Goal: Find specific page/section: Find specific page/section

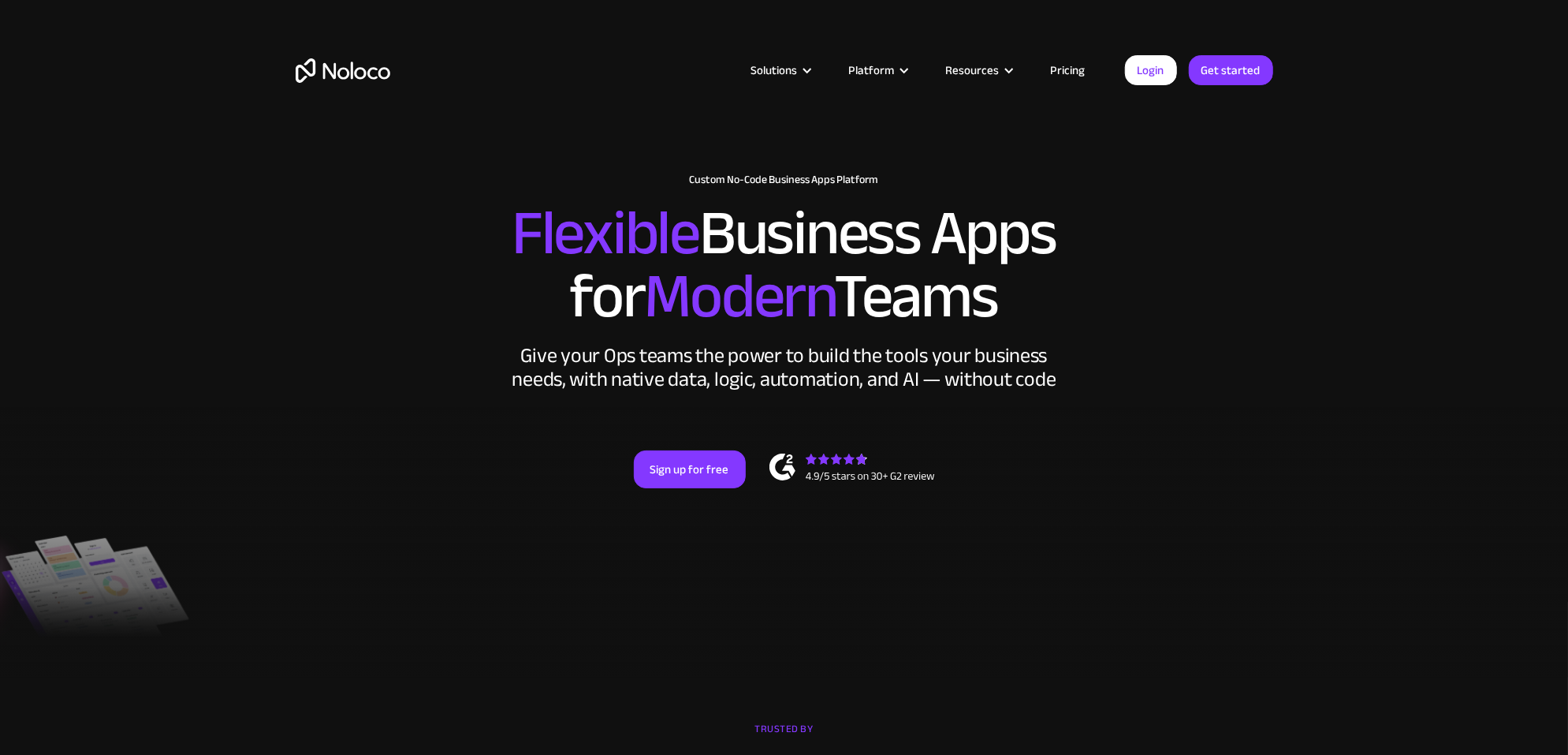
click at [1070, 74] on link "Pricing" at bounding box center [1068, 70] width 74 height 21
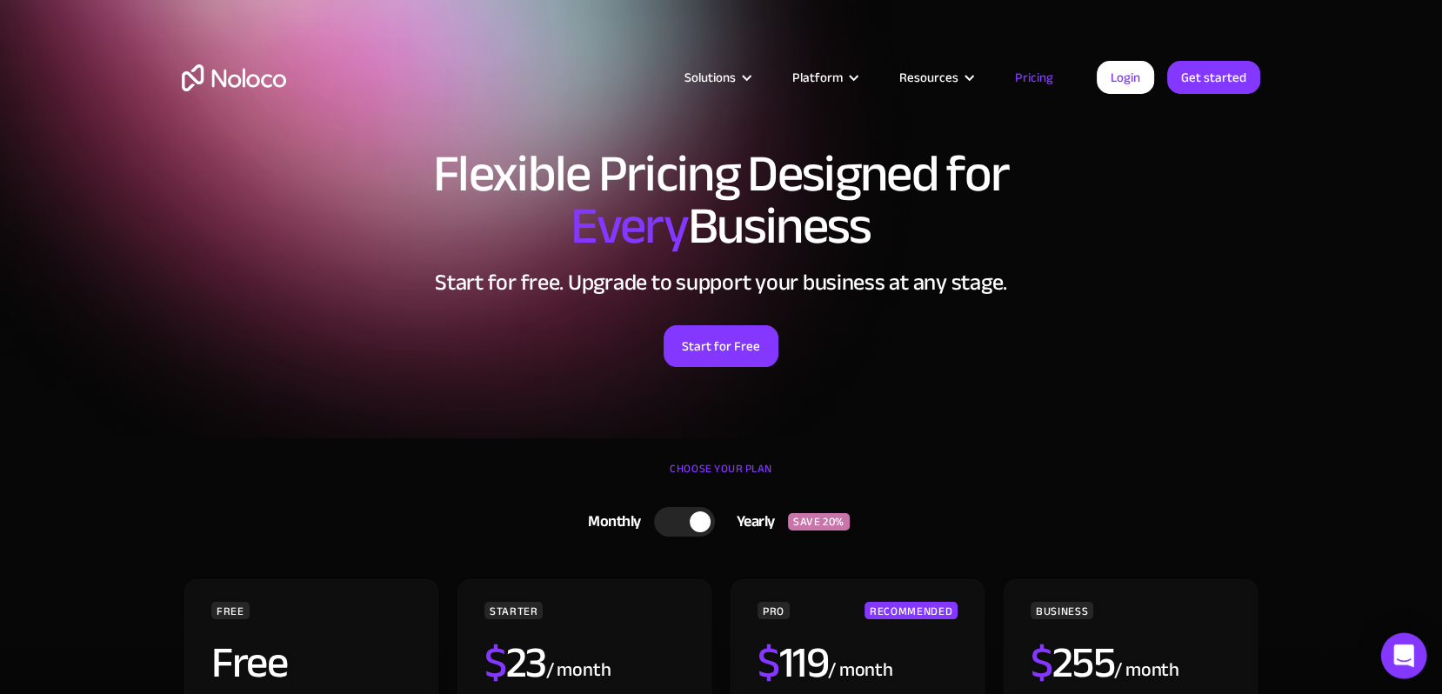
click at [1409, 662] on icon "Open Intercom Messenger" at bounding box center [1403, 655] width 20 height 23
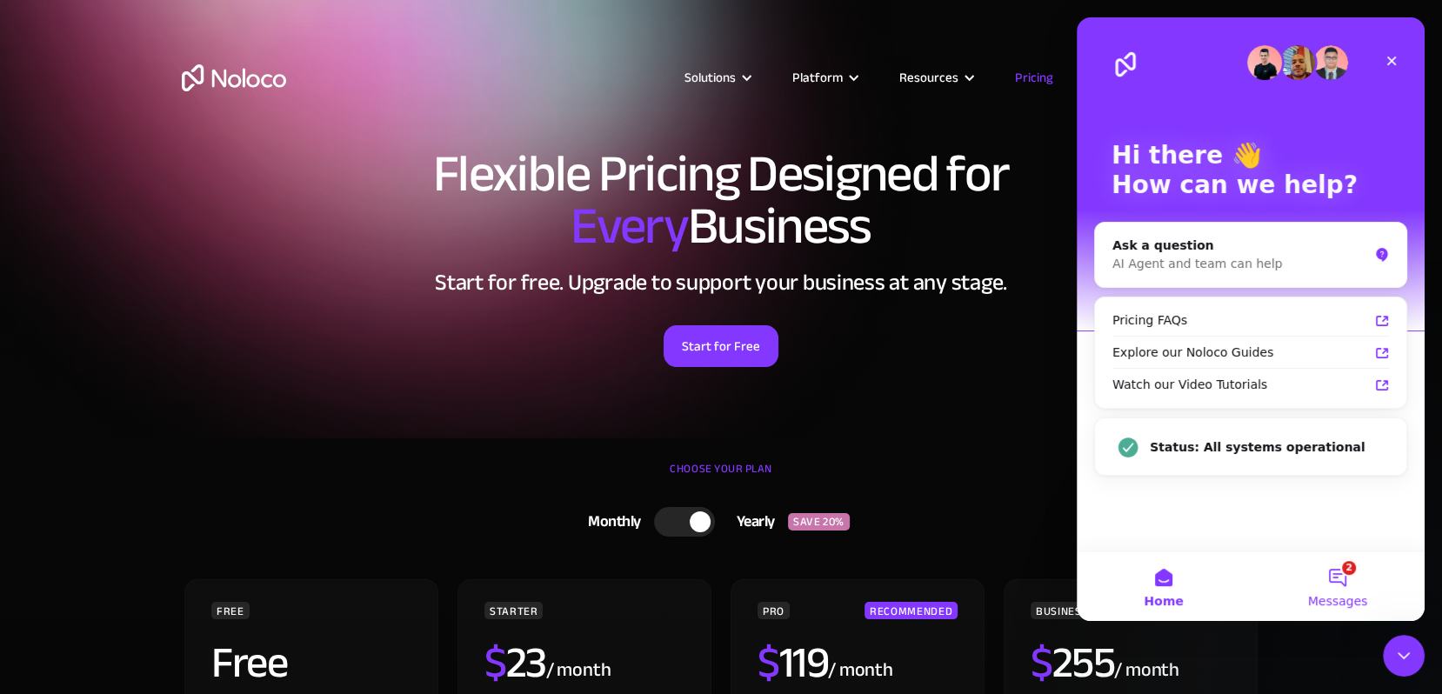
click at [1343, 590] on button "2 Messages" at bounding box center [1337, 586] width 174 height 70
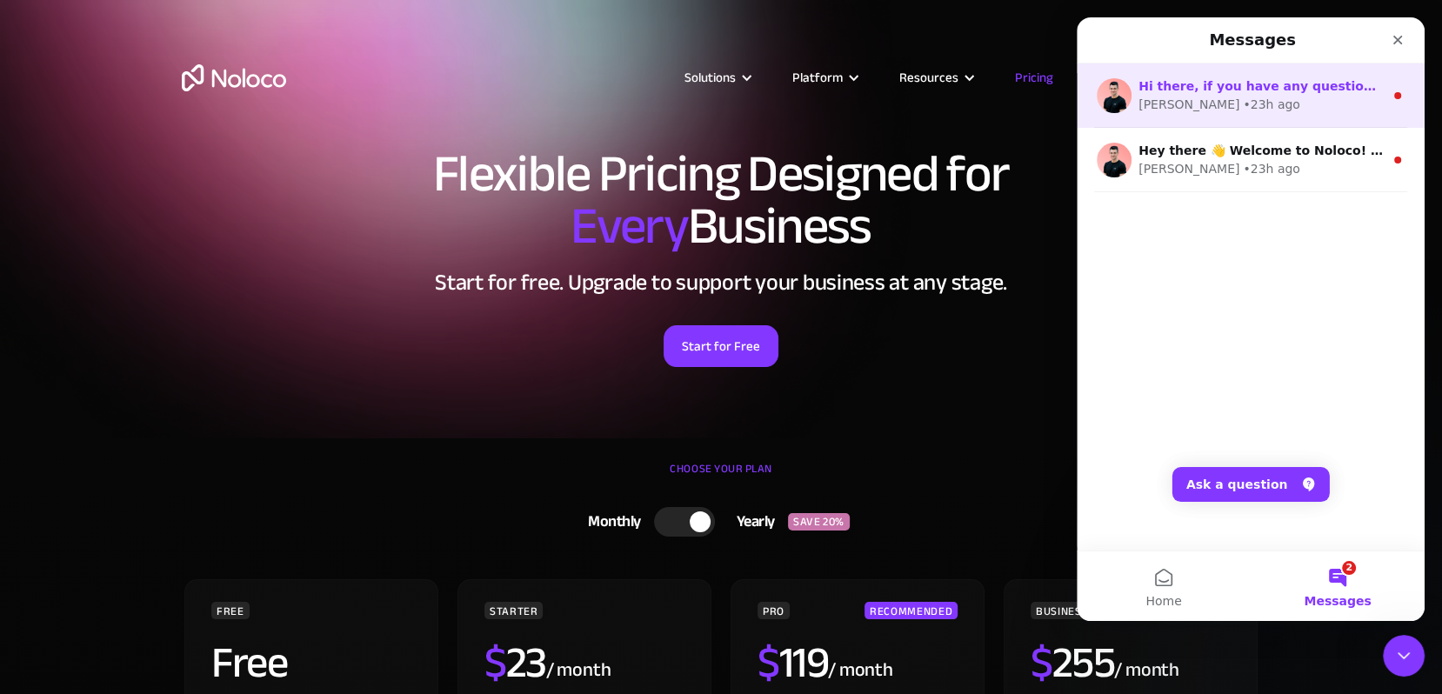
click at [1179, 97] on div "[PERSON_NAME]" at bounding box center [1188, 105] width 101 height 18
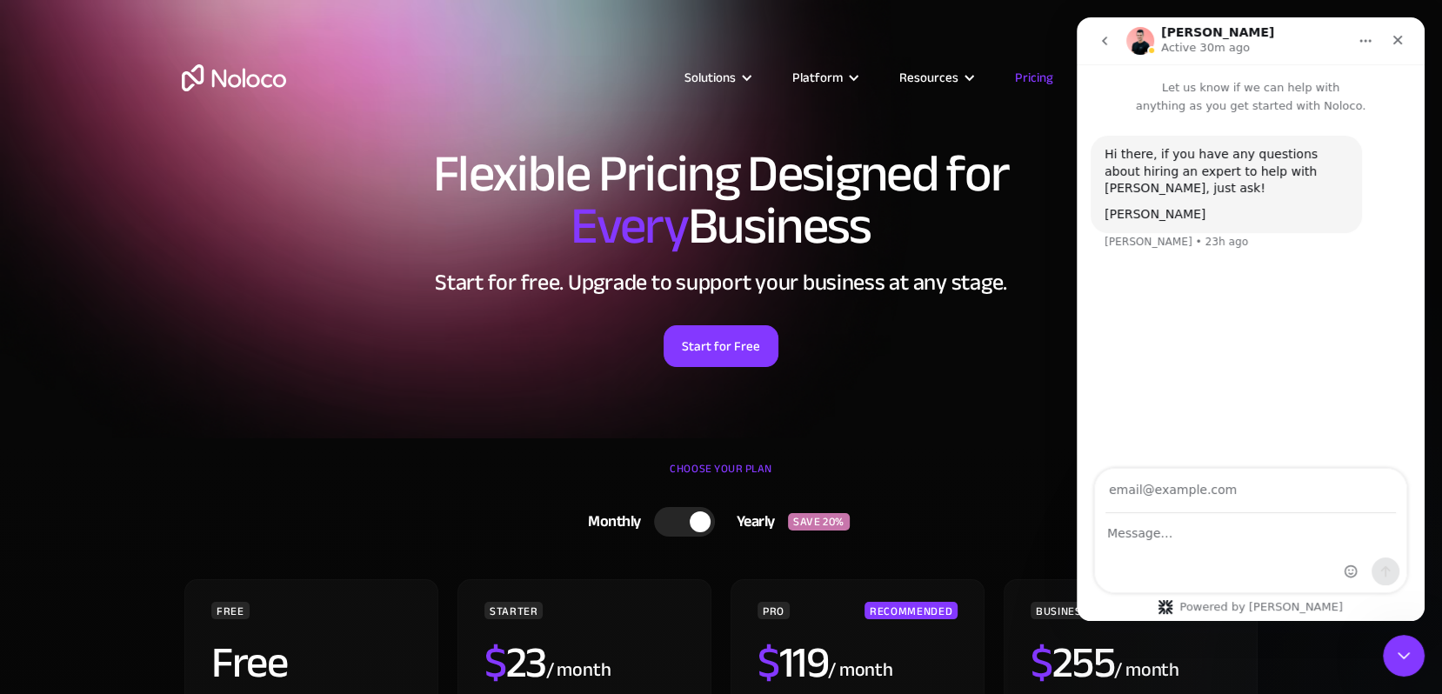
click at [853, 36] on div "Solutions Use Cases Business Types Project Management Keep track of customers, …" at bounding box center [721, 81] width 1442 height 163
click at [1393, 37] on icon "Close" at bounding box center [1397, 40] width 14 height 14
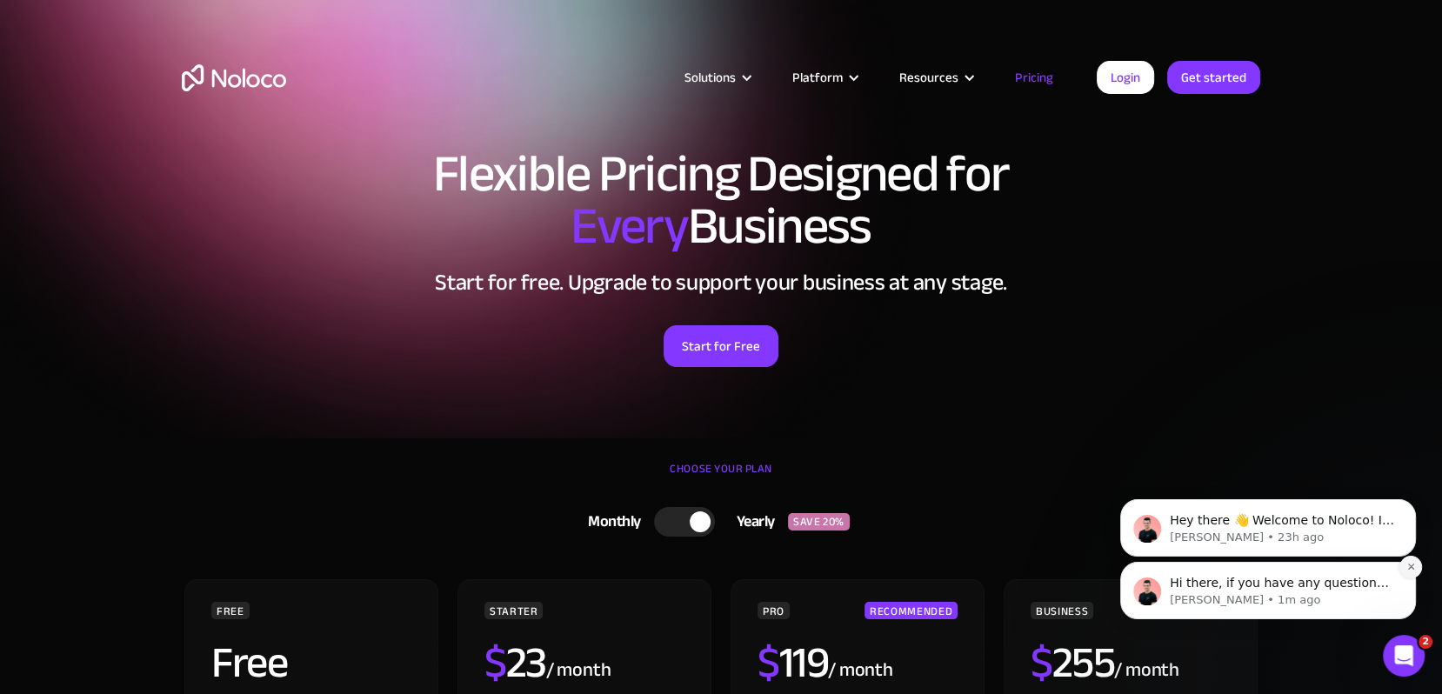
click at [1411, 563] on icon "Dismiss notification" at bounding box center [1411, 567] width 10 height 10
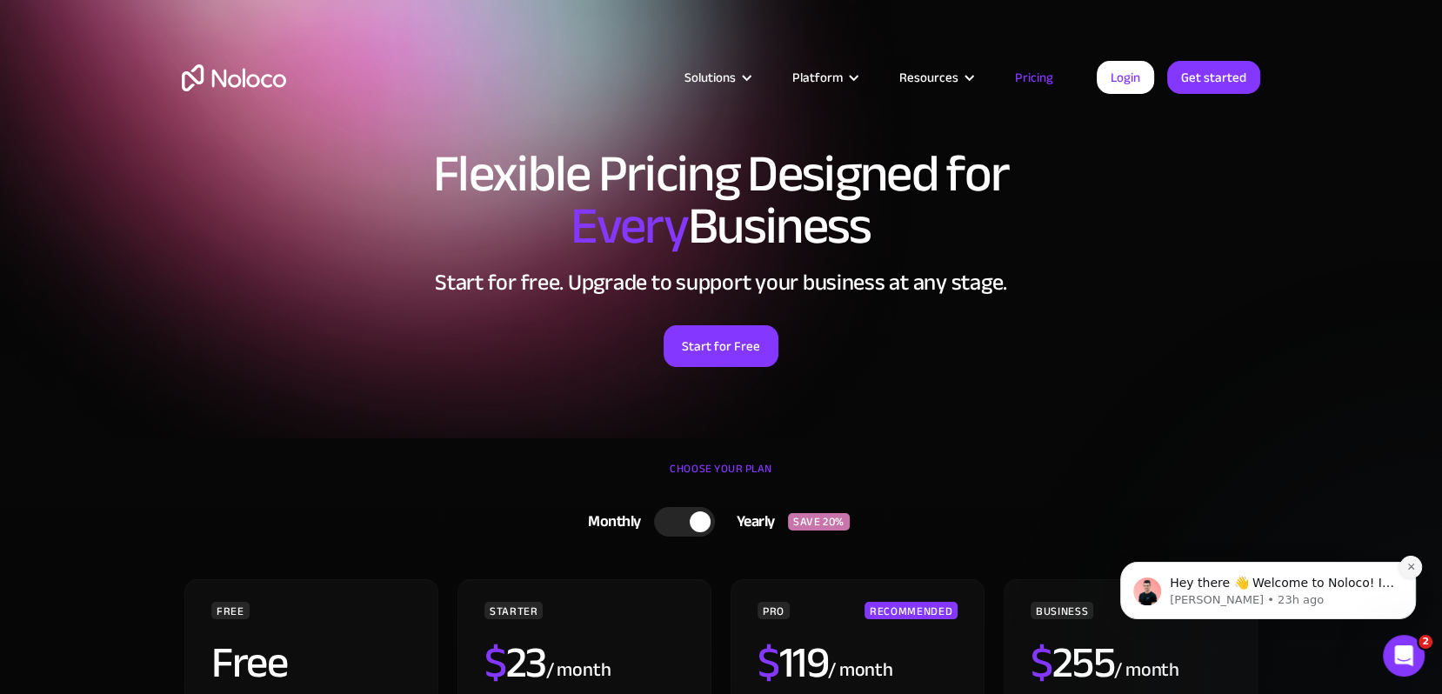
click at [1405, 560] on button "Dismiss notification" at bounding box center [1410, 567] width 23 height 23
